Goal: Navigation & Orientation: Go to known website

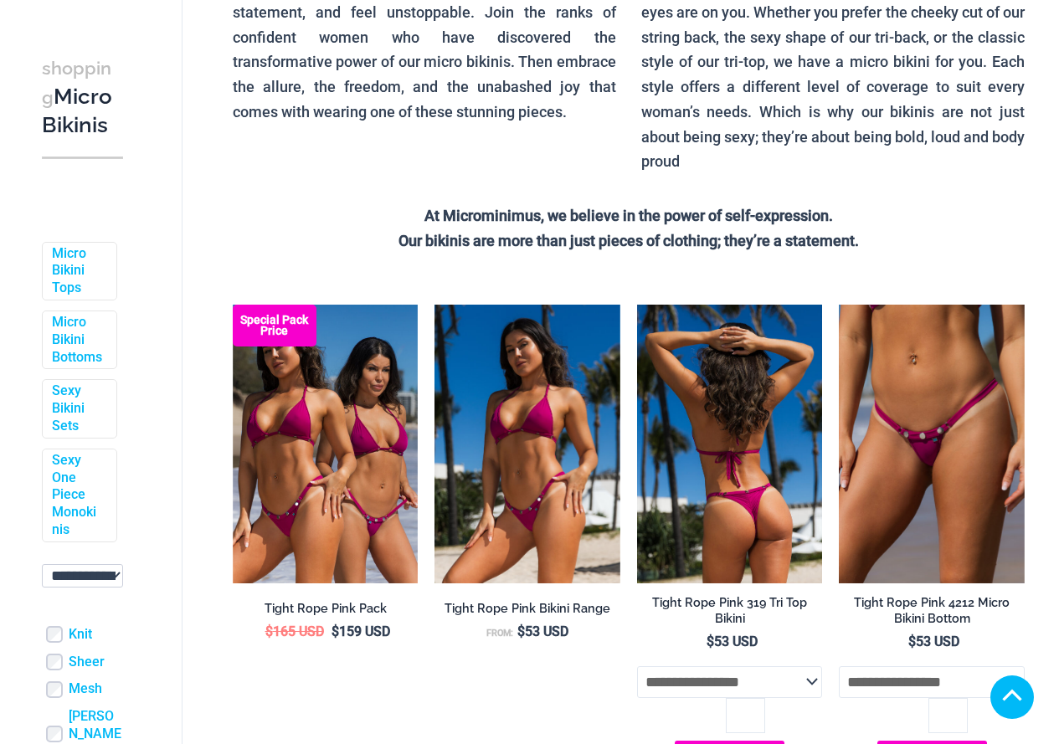
scroll to position [502, 0]
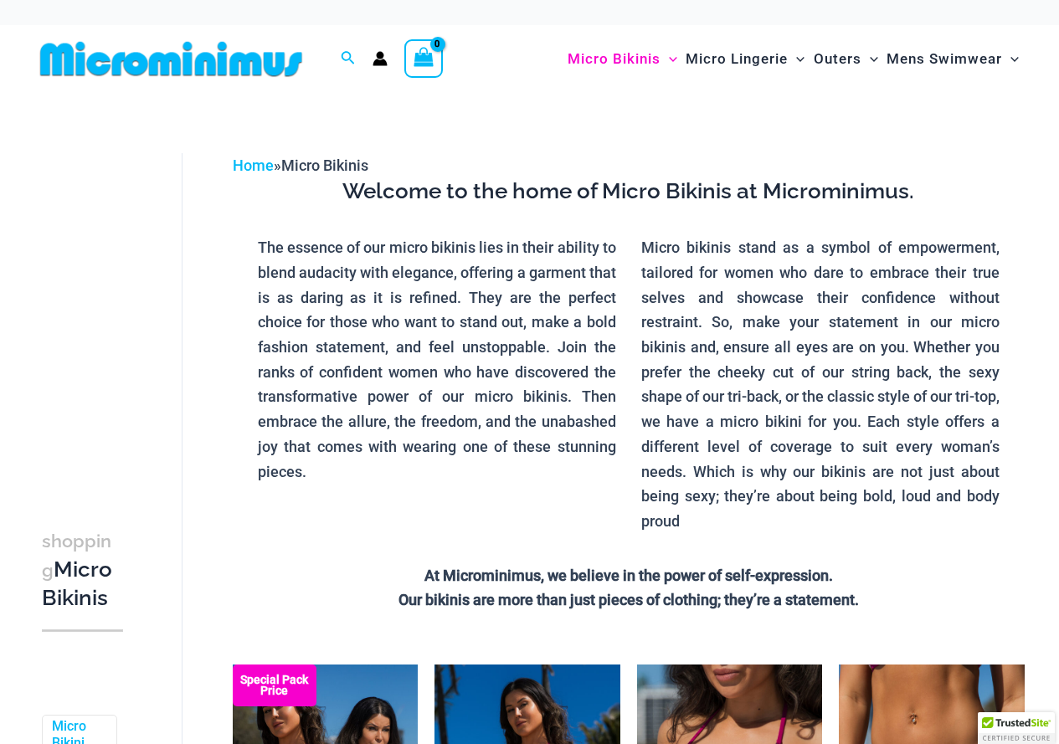
click at [260, 64] on img at bounding box center [170, 59] width 275 height 38
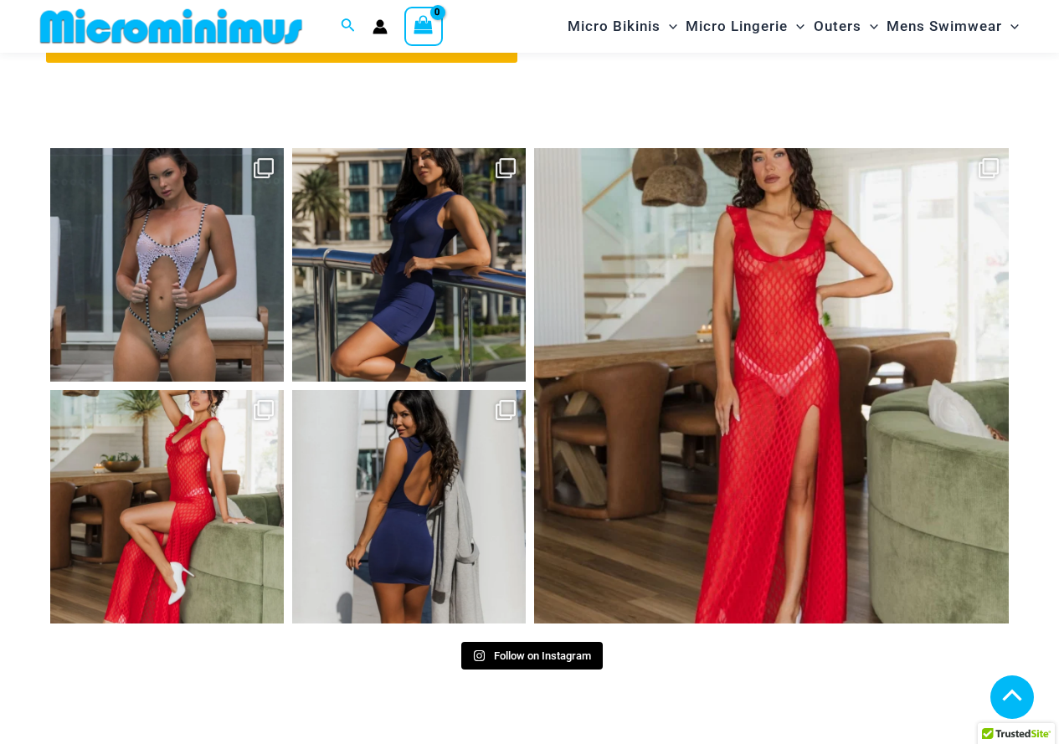
scroll to position [7508, 0]
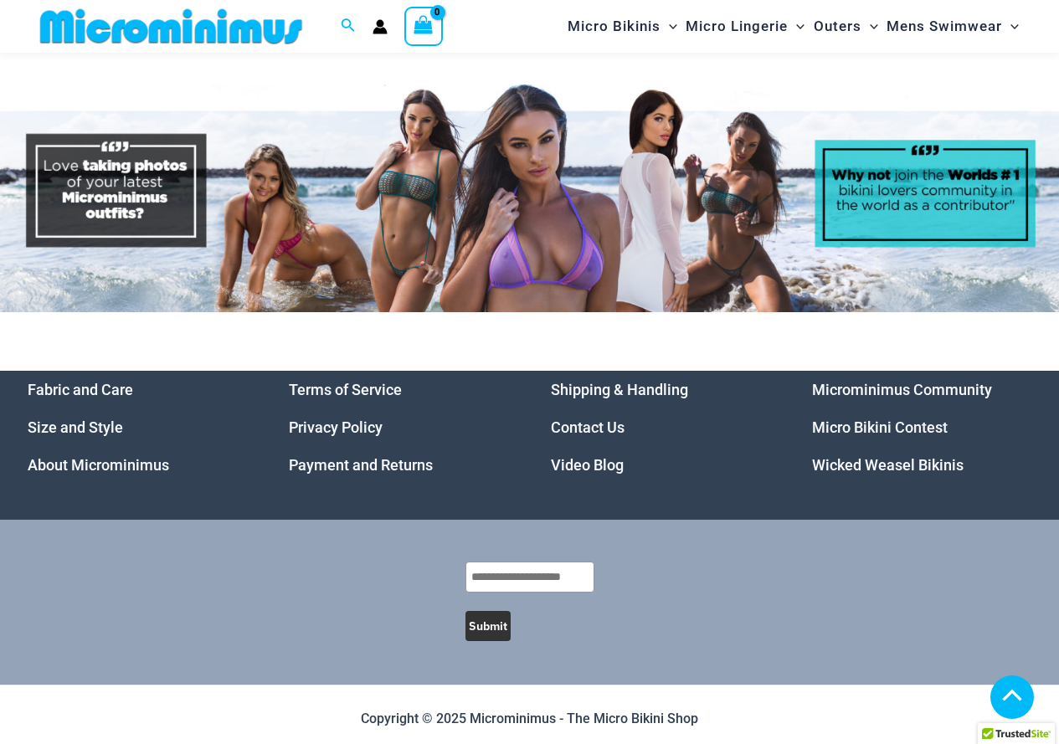
click at [885, 383] on link "Microminimus Community" at bounding box center [902, 390] width 180 height 18
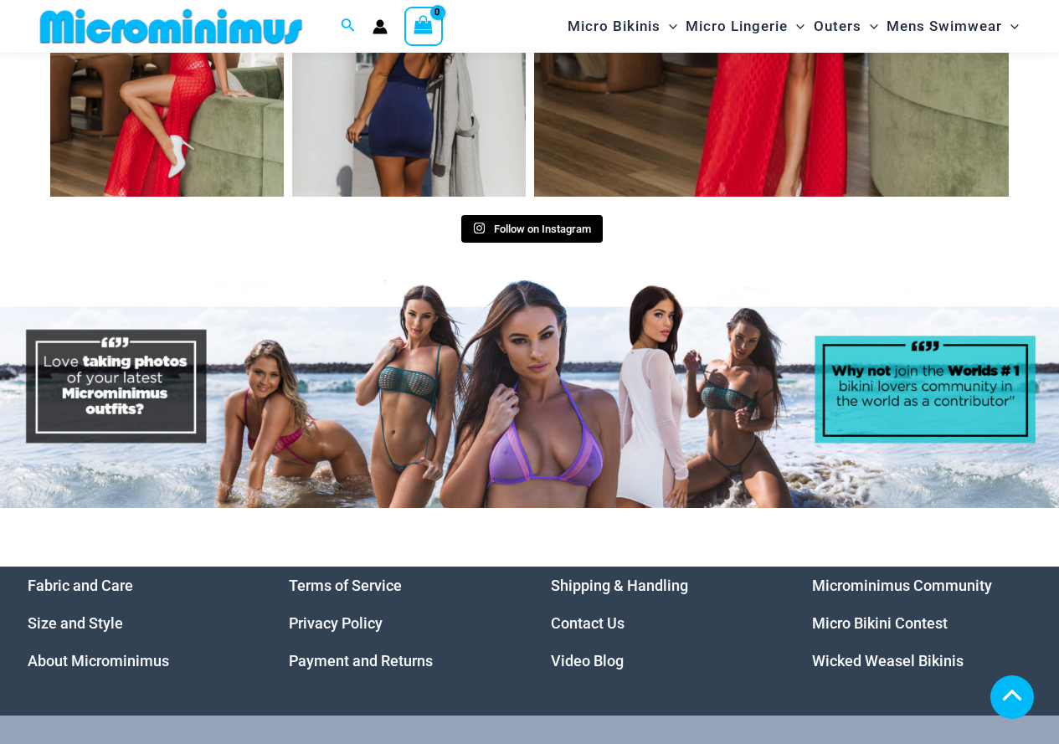
scroll to position [7312, 0]
click at [871, 653] on link "Wicked Weasel Bikinis" at bounding box center [888, 661] width 152 height 18
